Goal: Check status

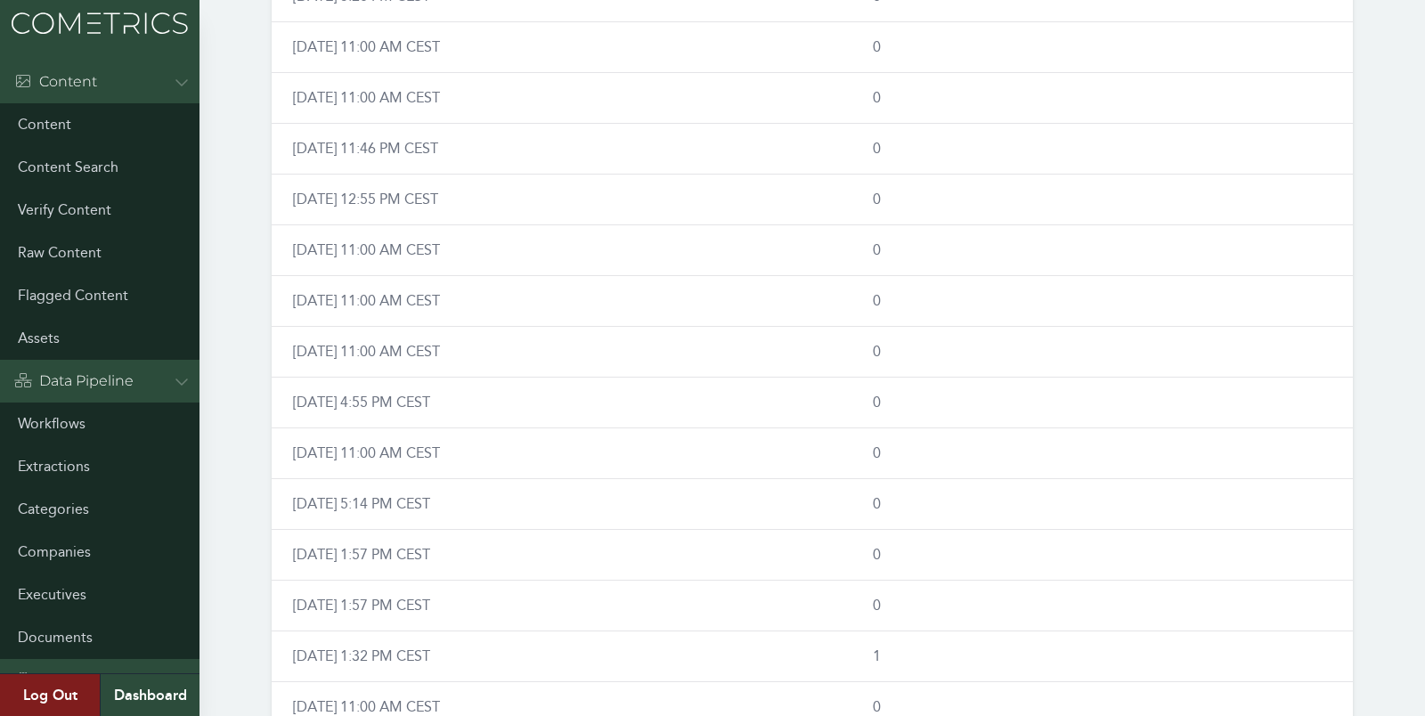
scroll to position [1660, 0]
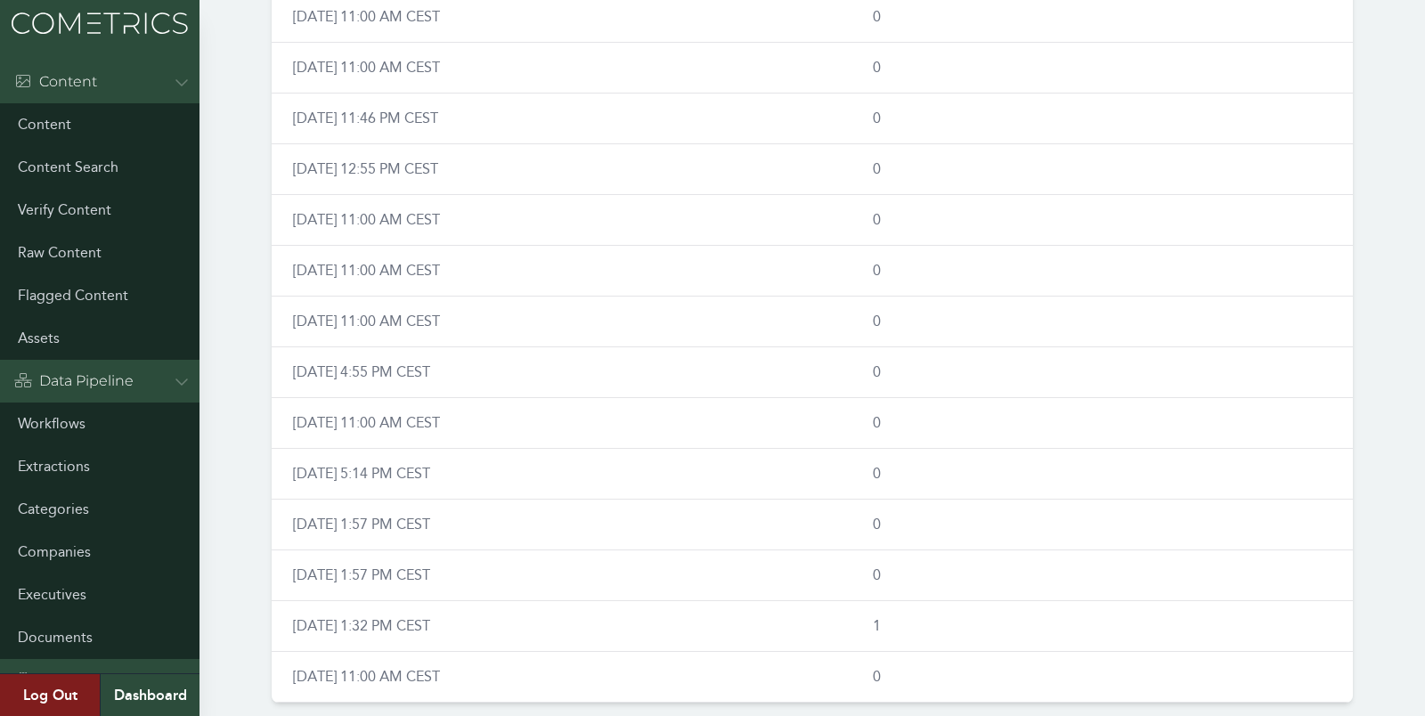
click at [243, 275] on div "Run Date Content Collected [DATE] 11:00 AM CEST 0 [DATE] 11:27 PM CEST 115 [DAT…" at bounding box center [811, 174] width 1137 height 1072
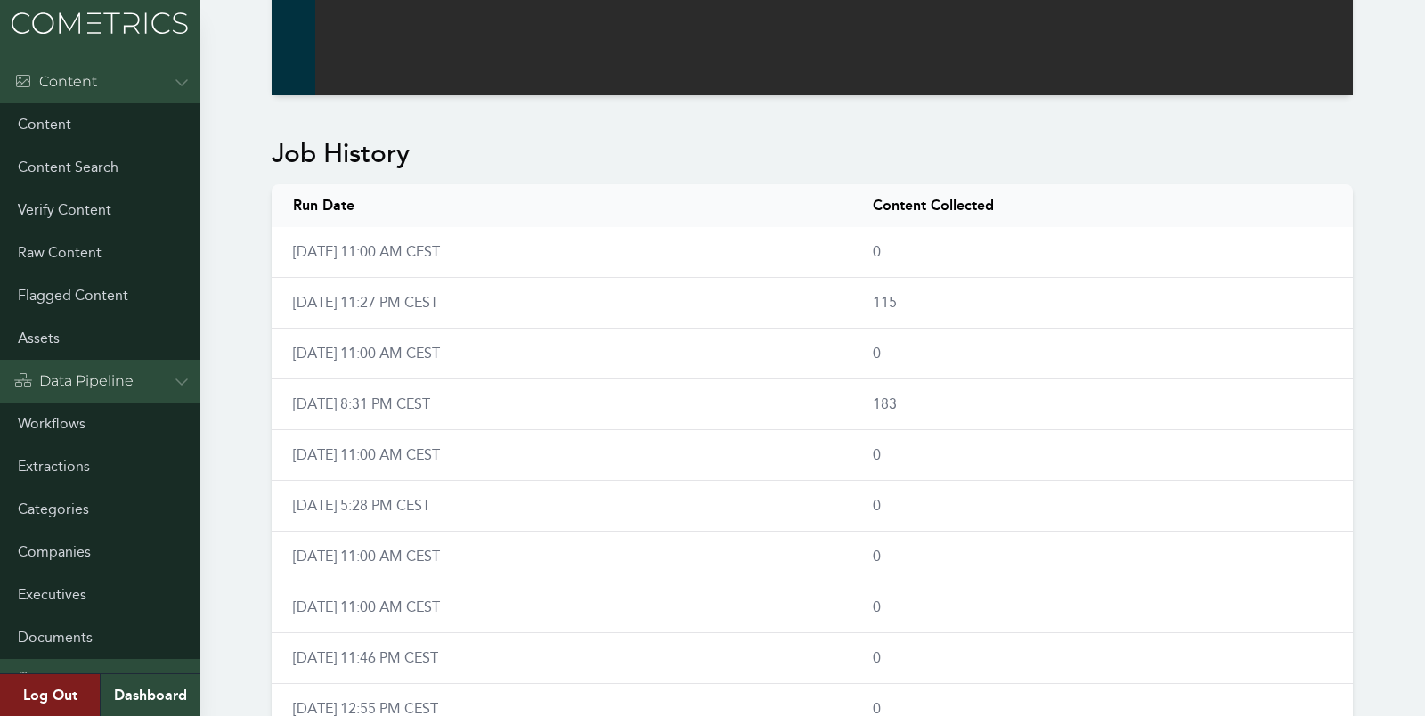
scroll to position [1141, 0]
